Goal: Task Accomplishment & Management: Manage account settings

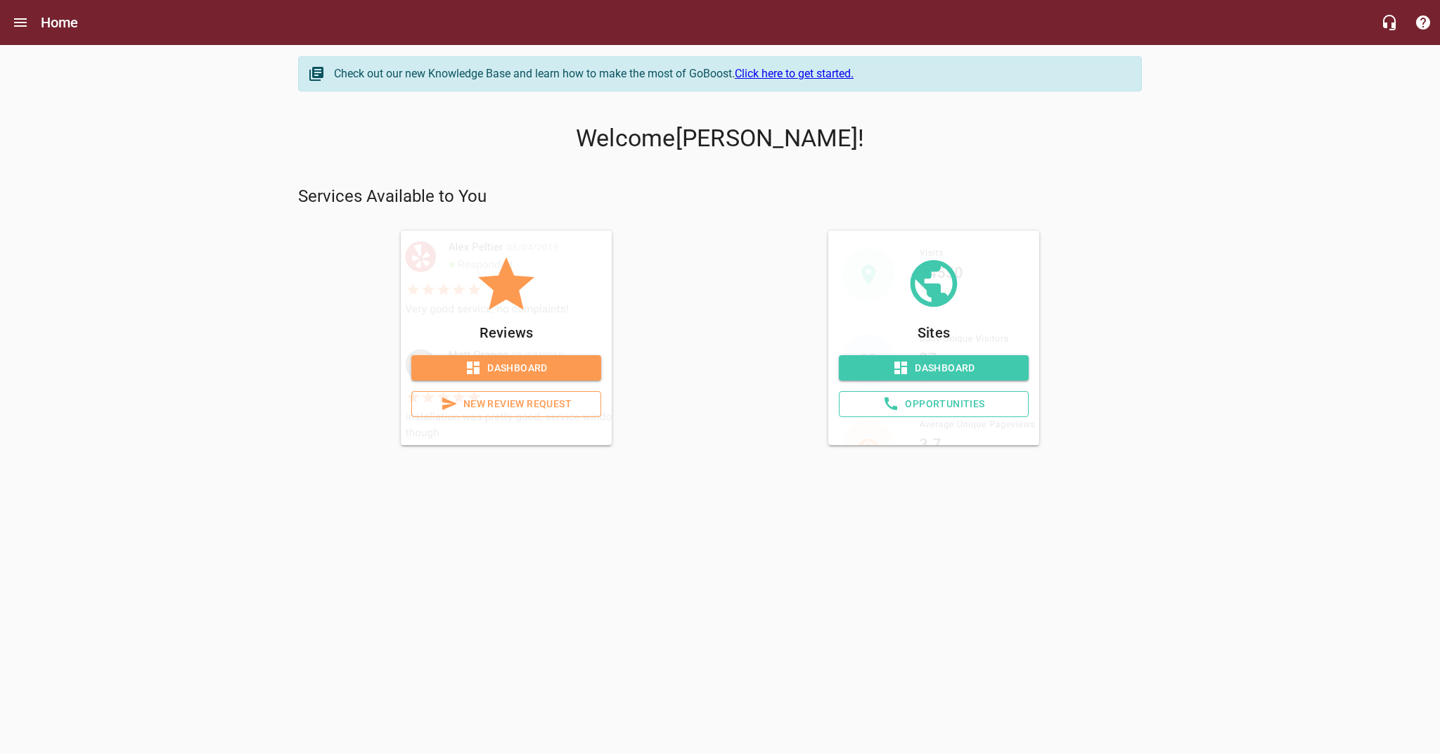
click at [525, 366] on span "Dashboard" at bounding box center [506, 368] width 167 height 18
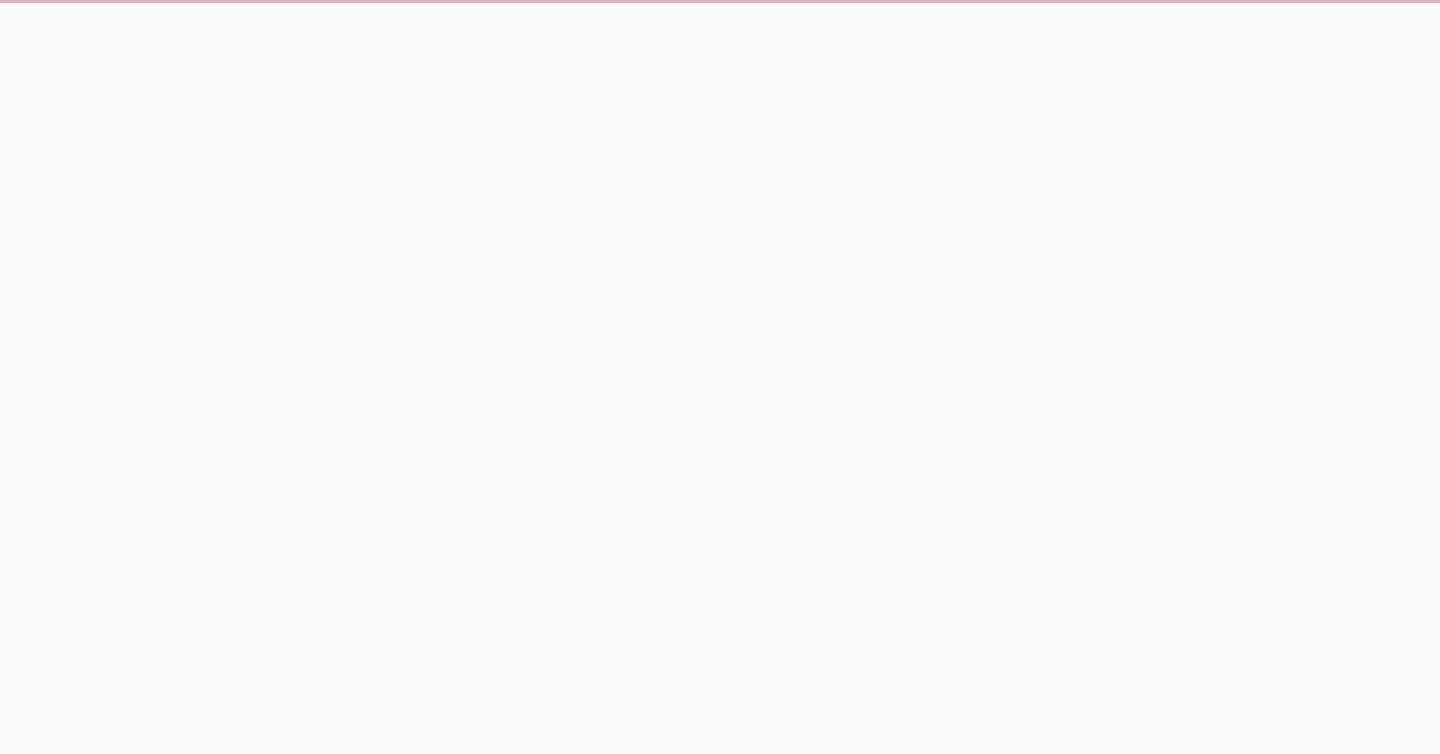
click at [479, 30] on html at bounding box center [720, 15] width 1440 height 30
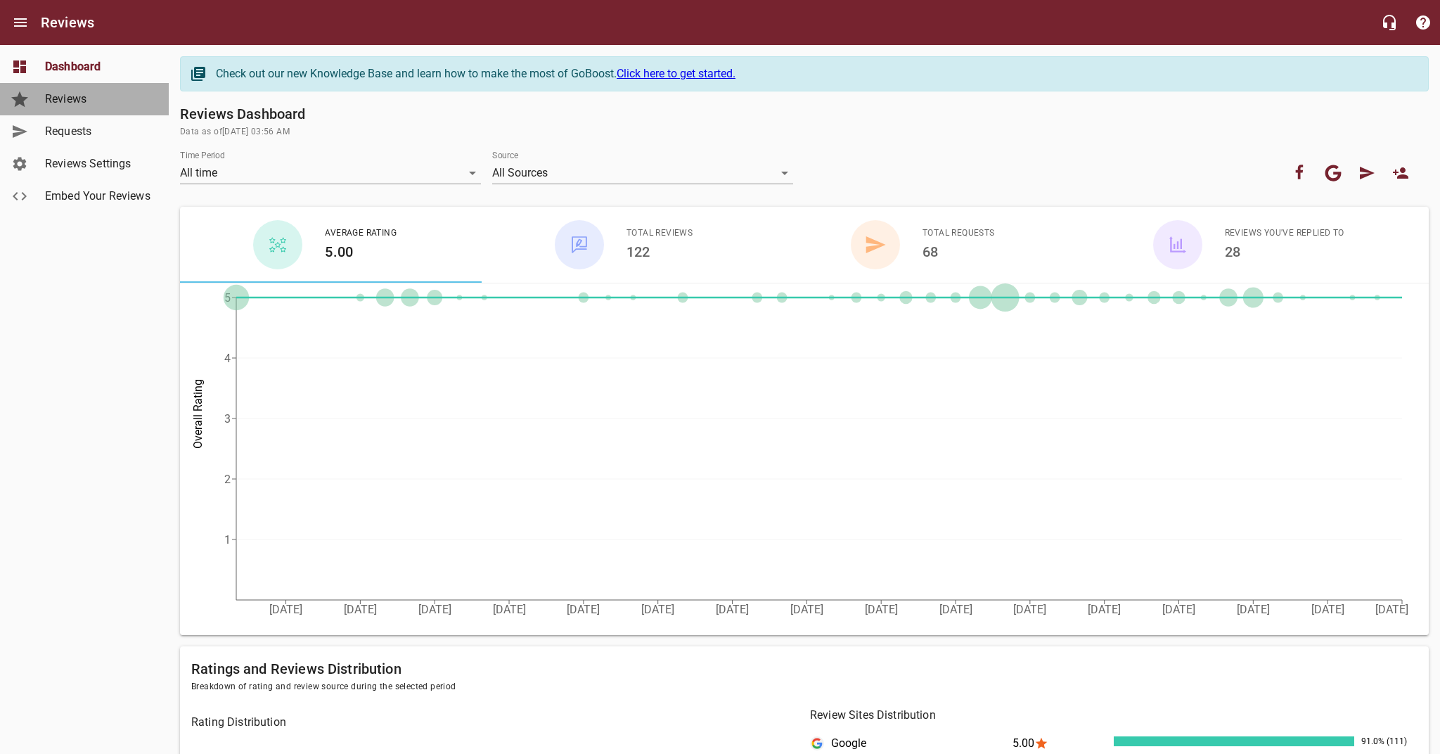
click at [81, 108] on link "Reviews" at bounding box center [84, 99] width 169 height 32
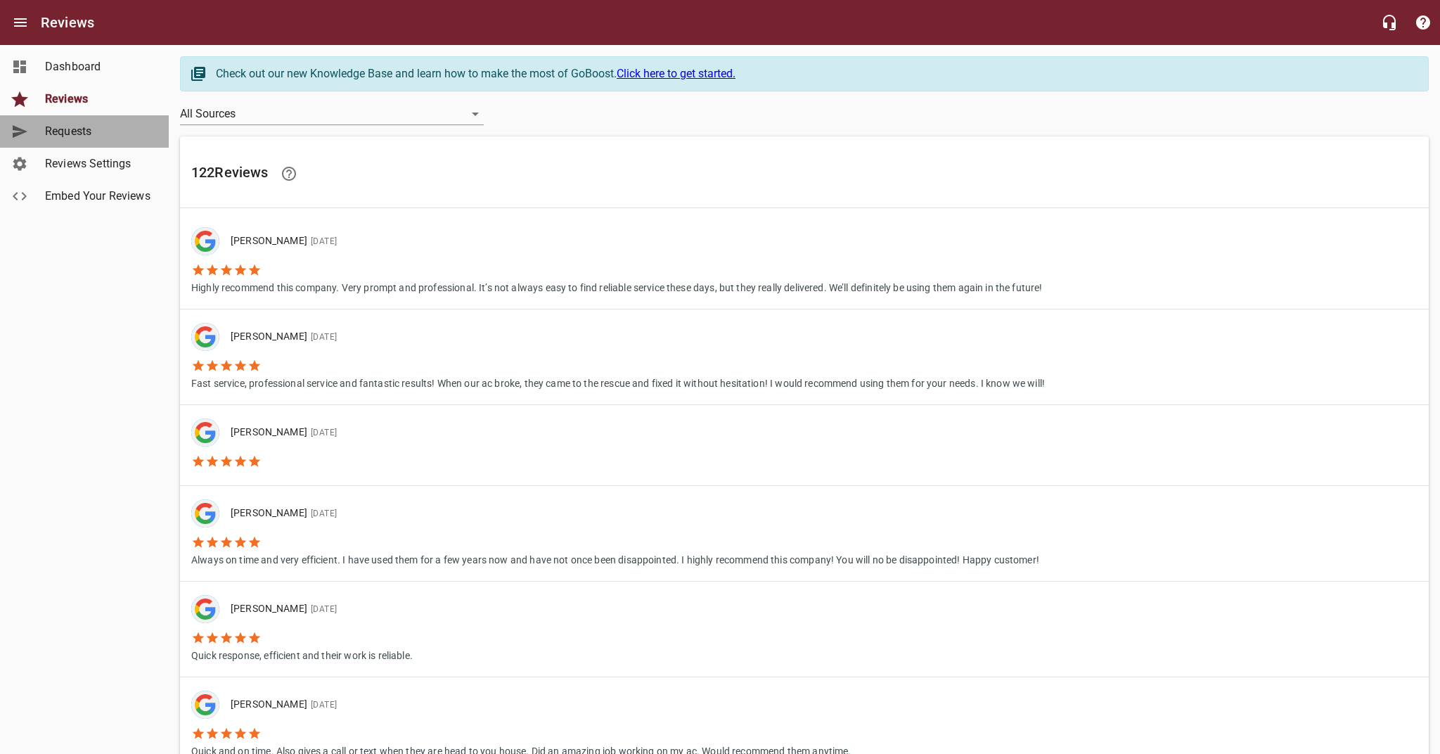
click at [83, 138] on span "Requests" at bounding box center [98, 131] width 107 height 17
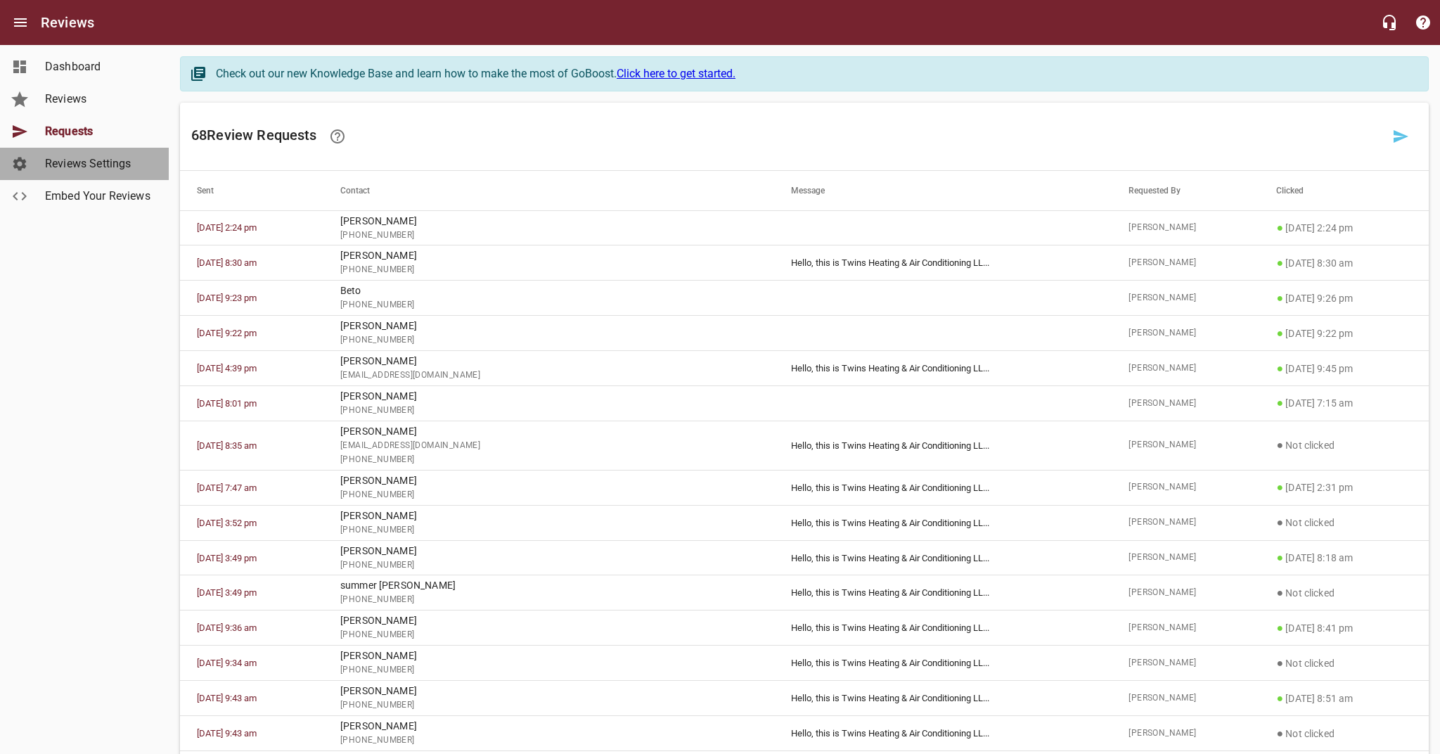
click at [104, 172] on link "Reviews Settings" at bounding box center [84, 164] width 169 height 32
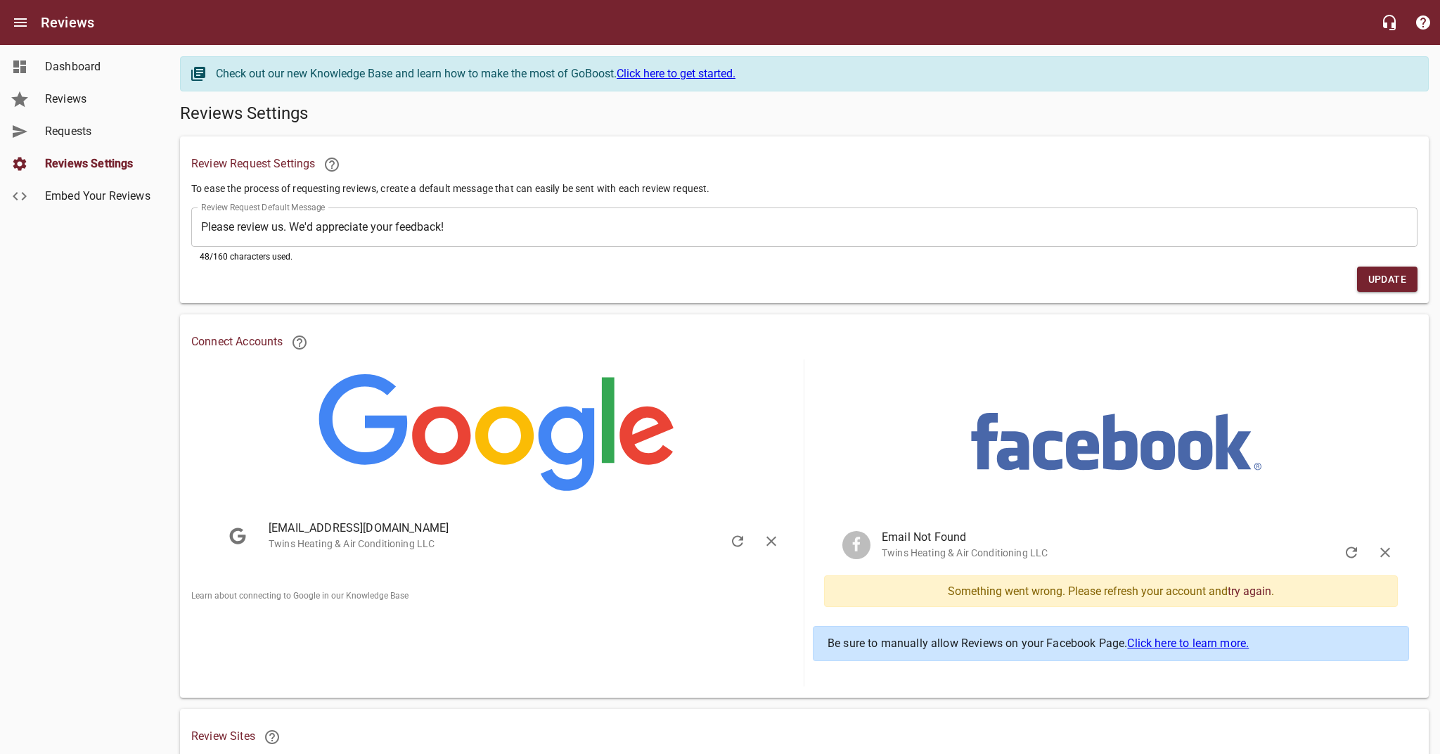
click at [126, 75] on span "Dashboard" at bounding box center [98, 66] width 107 height 17
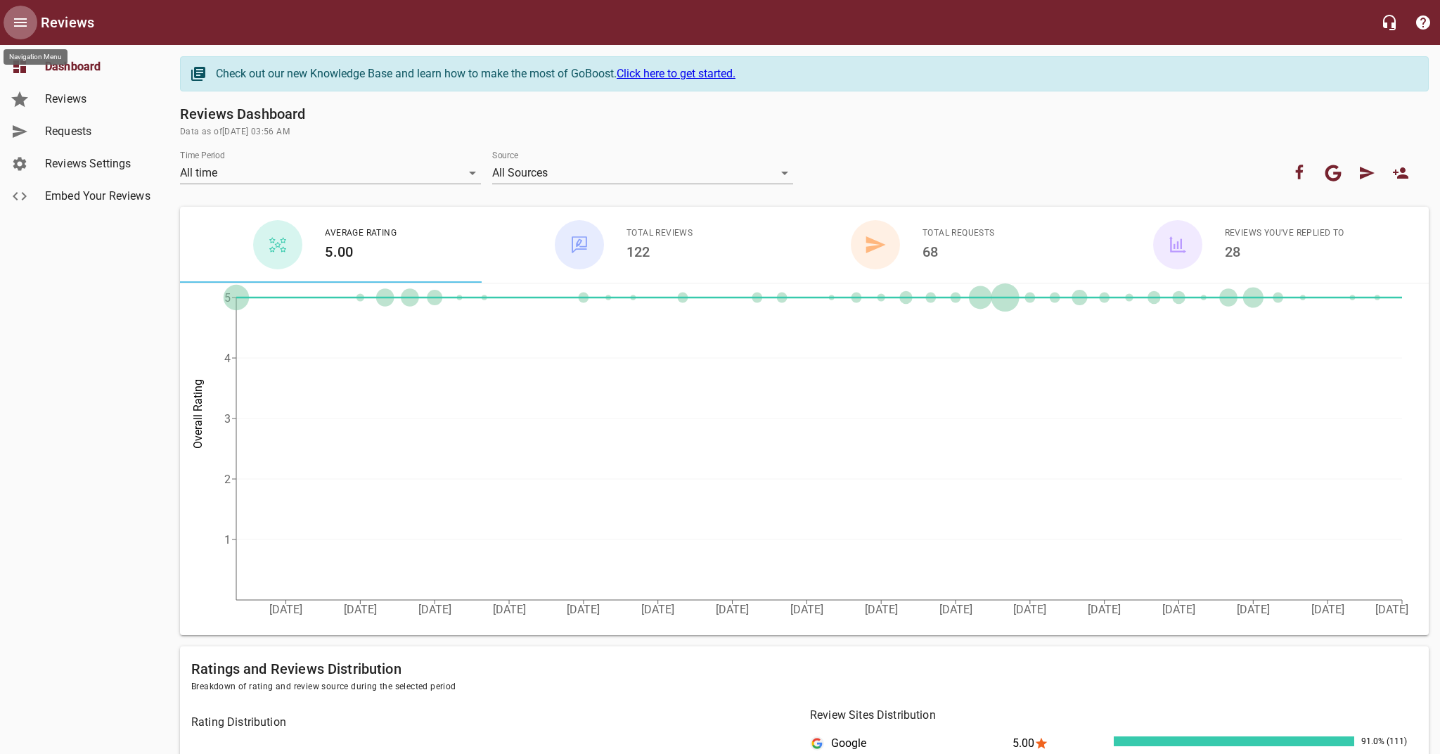
click at [37, 25] on button "Open drawer" at bounding box center [21, 23] width 34 height 34
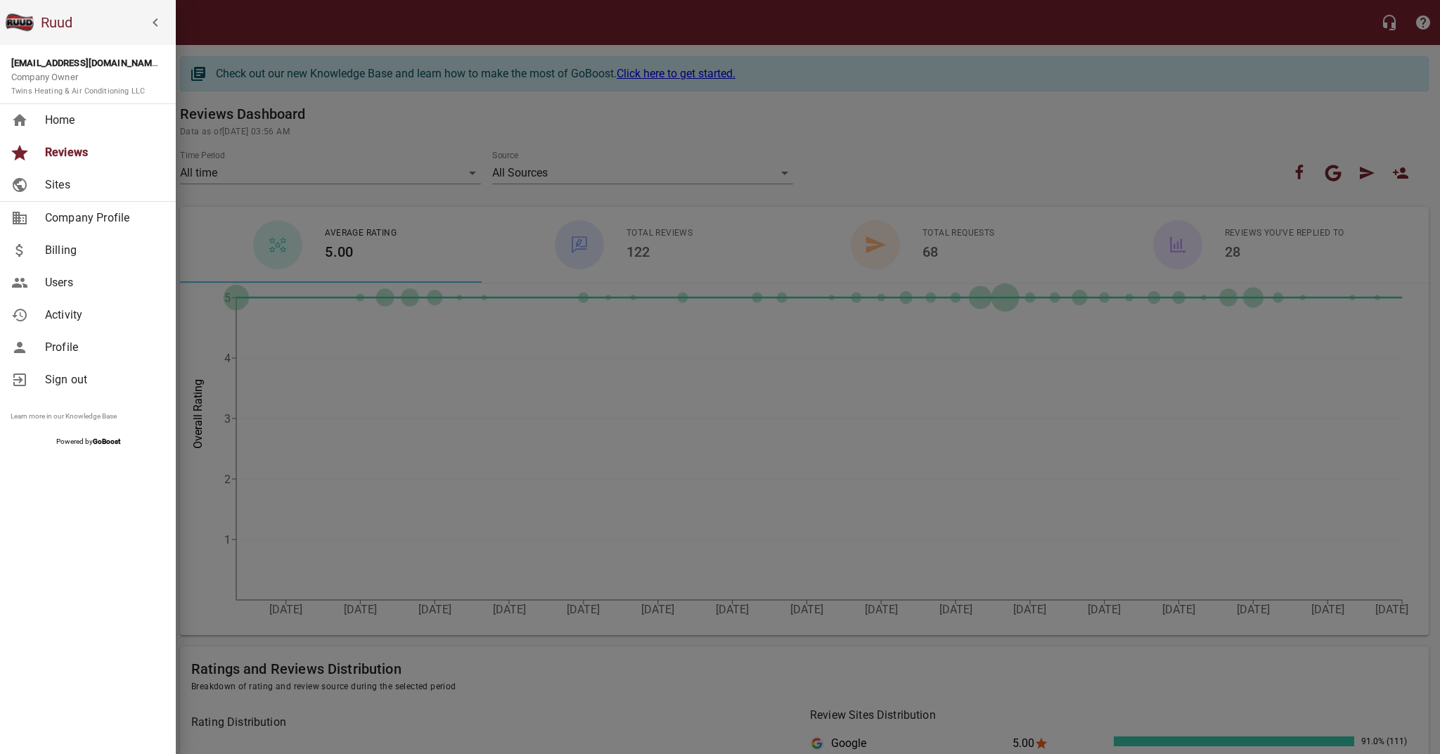
click at [61, 126] on span "Home" at bounding box center [102, 120] width 114 height 17
